Goal: Check status: Check status

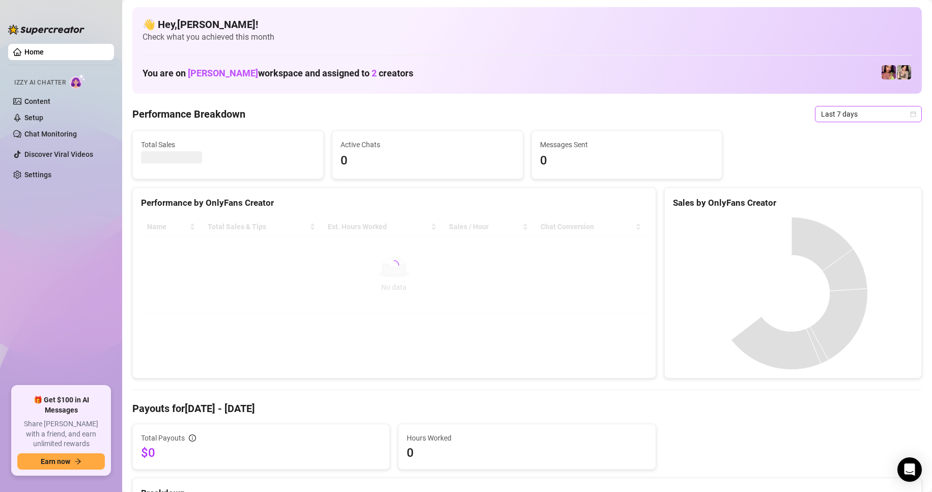
click at [900, 118] on span "Last 7 days" at bounding box center [868, 113] width 95 height 15
click at [848, 197] on div "Custom date" at bounding box center [859, 199] width 91 height 11
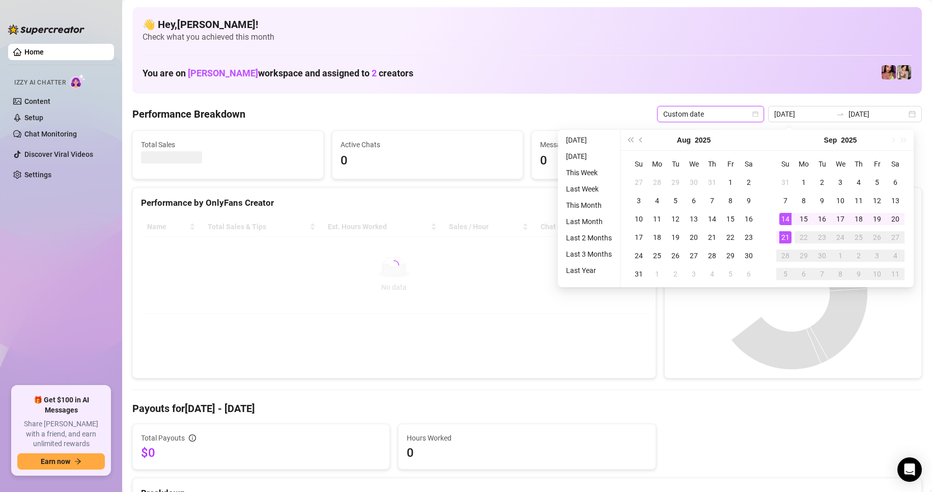
type input "[DATE]"
click at [786, 237] on div "21" at bounding box center [785, 237] width 12 height 12
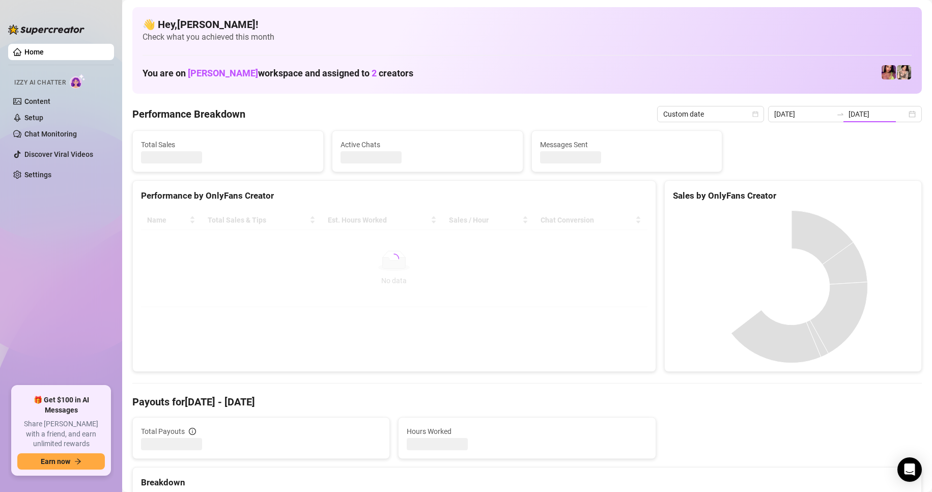
type input "[DATE]"
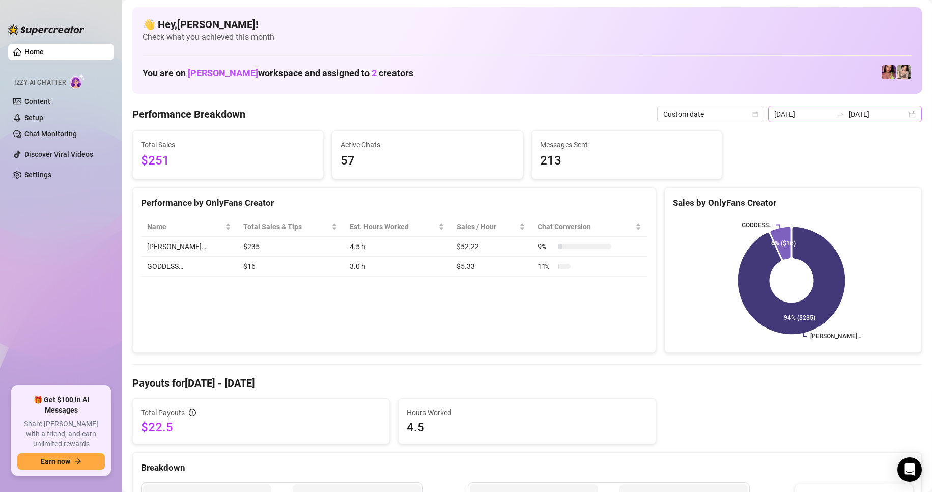
click at [910, 111] on div "[DATE] [DATE]" at bounding box center [845, 114] width 154 height 16
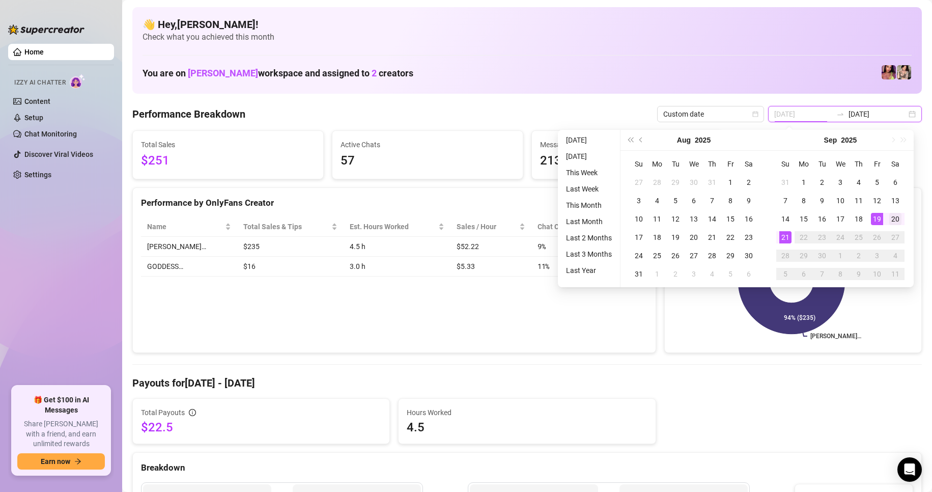
type input "[DATE]"
click at [888, 216] on td "20" at bounding box center [895, 219] width 18 height 18
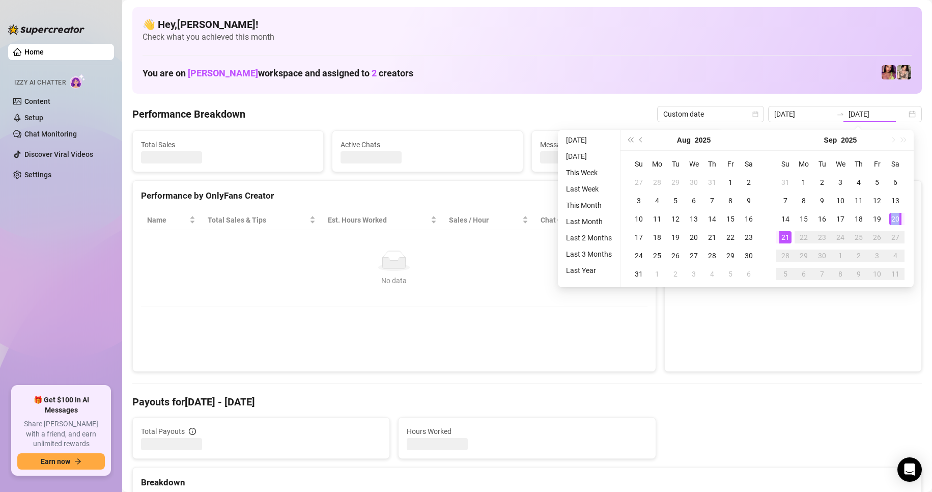
type input "[DATE]"
